Goal: Transaction & Acquisition: Purchase product/service

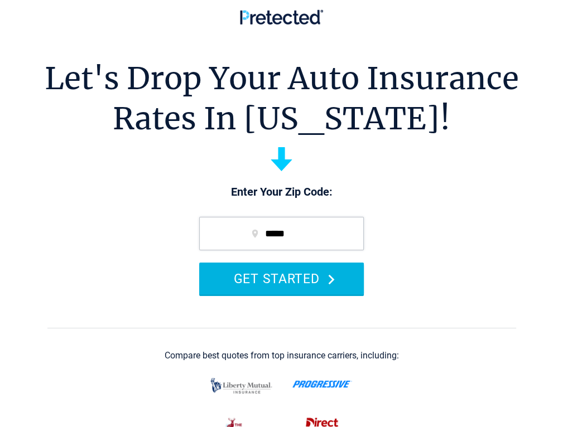
drag, startPoint x: 315, startPoint y: 297, endPoint x: 309, endPoint y: 294, distance: 7.3
click at [309, 294] on button "GET STARTED" at bounding box center [281, 279] width 165 height 32
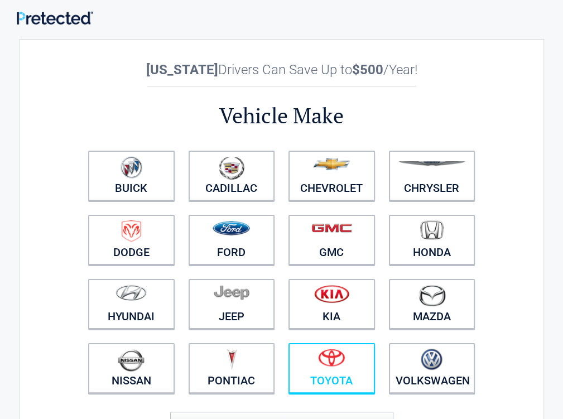
click at [375, 383] on link "Toyota" at bounding box center [331, 368] width 86 height 50
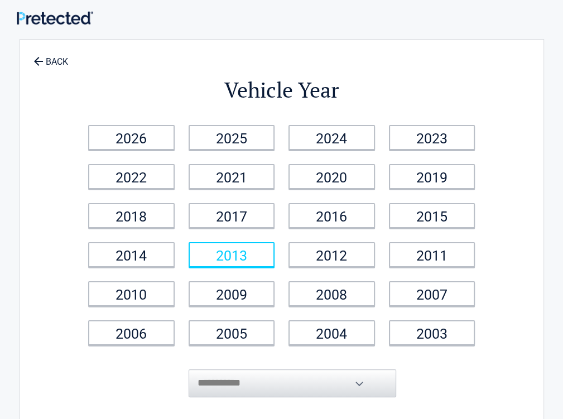
click at [275, 255] on link "2013" at bounding box center [232, 254] width 86 height 25
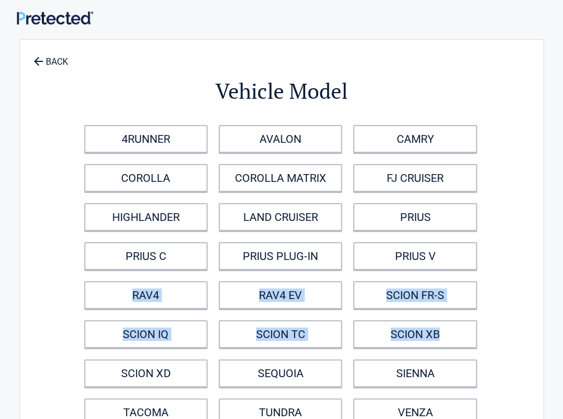
drag, startPoint x: 556, startPoint y: 345, endPoint x: 541, endPoint y: 261, distance: 86.1
click at [482, 261] on div "Vehicle Model 4RUNNER AVALON CAMRY COROLLA COROLLA MATRIX FJ CRUISER HIGHLANDER…" at bounding box center [281, 266] width 401 height 431
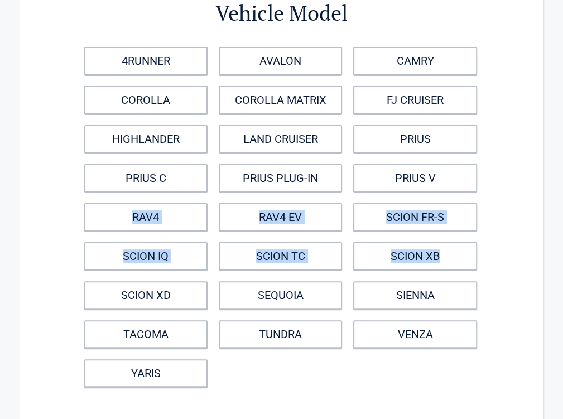
scroll to position [84, 0]
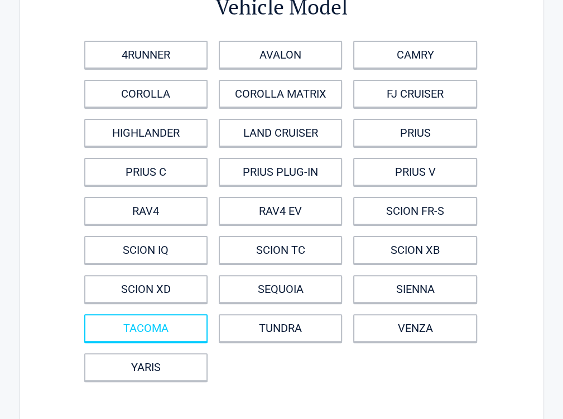
click at [208, 317] on link "TACOMA" at bounding box center [145, 328] width 123 height 28
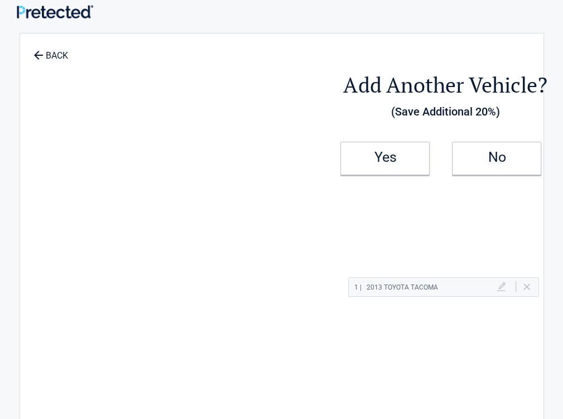
scroll to position [0, 0]
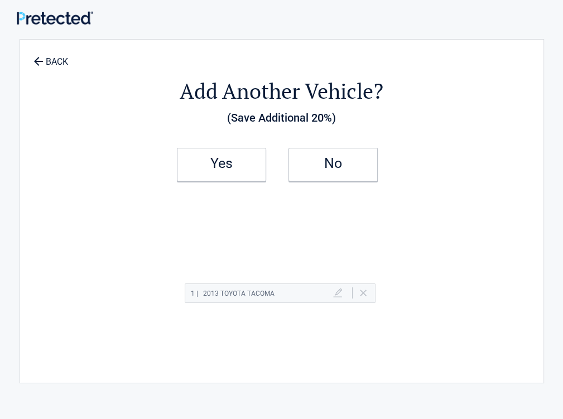
click at [337, 184] on li "No" at bounding box center [338, 164] width 112 height 47
click at [363, 178] on link "No" at bounding box center [332, 164] width 89 height 33
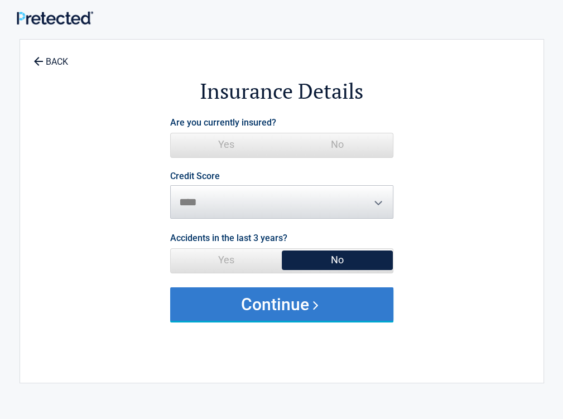
drag, startPoint x: 428, startPoint y: 147, endPoint x: 368, endPoint y: 304, distance: 168.7
click at [393, 147] on span "No" at bounding box center [337, 144] width 111 height 22
click at [367, 305] on button "Continue" at bounding box center [281, 303] width 223 height 33
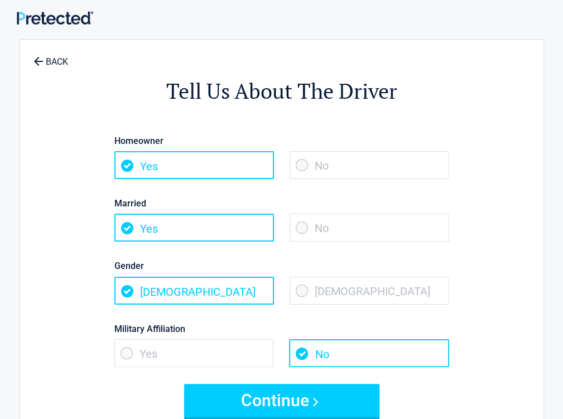
click at [412, 231] on span "No" at bounding box center [370, 228] width 160 height 28
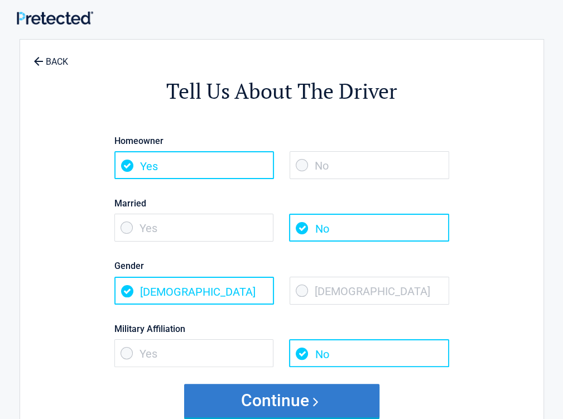
click at [330, 394] on button "Continue" at bounding box center [281, 400] width 195 height 33
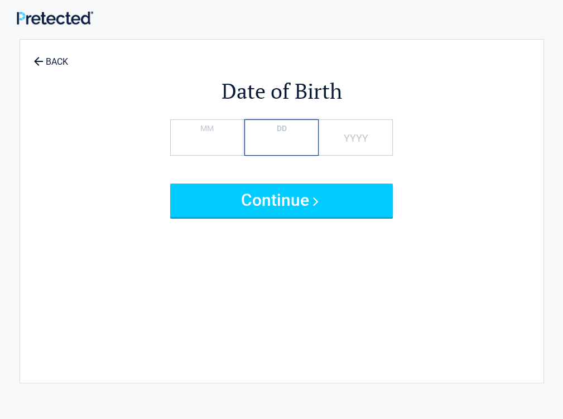
type input "*"
type input "****"
click at [170, 184] on button "Continue" at bounding box center [281, 200] width 223 height 33
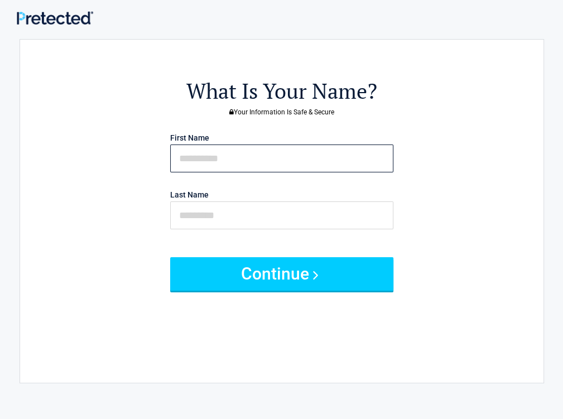
drag, startPoint x: 259, startPoint y: 160, endPoint x: 240, endPoint y: 149, distance: 22.0
click at [259, 160] on input "text" at bounding box center [281, 159] width 223 height 28
click at [374, 155] on input "text" at bounding box center [281, 159] width 223 height 28
type input "*****"
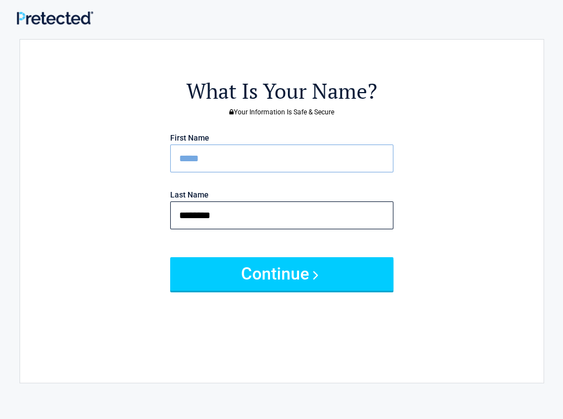
type input "********"
click at [170, 257] on button "Continue" at bounding box center [281, 273] width 223 height 33
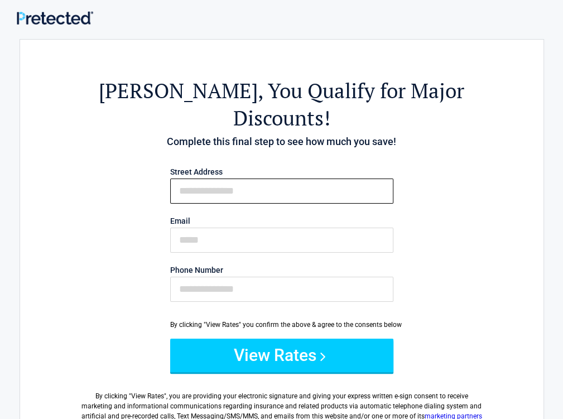
click at [369, 179] on input "First Name" at bounding box center [281, 191] width 223 height 25
type input "**********"
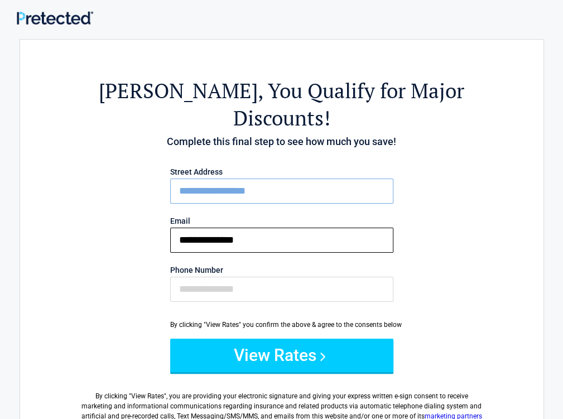
type input "**********"
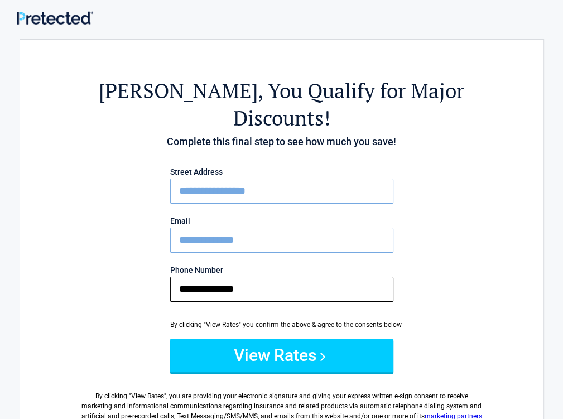
type input "**********"
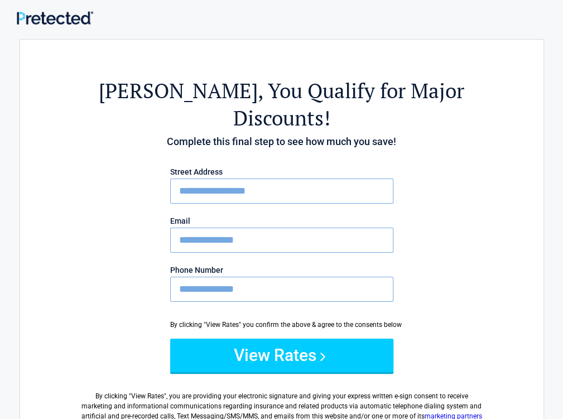
click at [170, 339] on button "View Rates" at bounding box center [281, 355] width 223 height 33
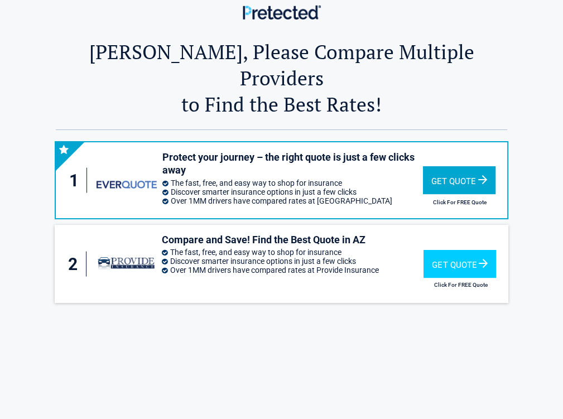
click at [495, 166] on div "Get Quote" at bounding box center [459, 180] width 73 height 28
